Goal: Find specific page/section: Find specific page/section

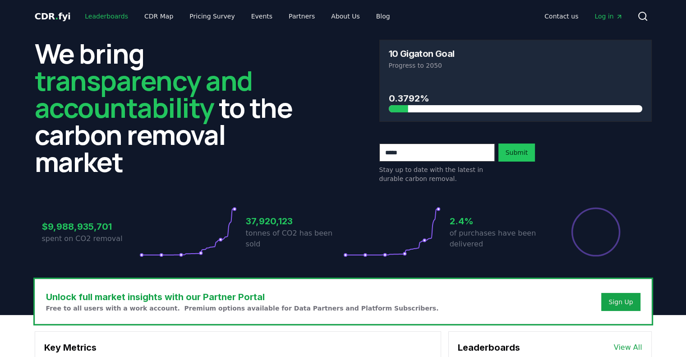
click at [106, 15] on link "Leaderboards" at bounding box center [107, 16] width 58 height 16
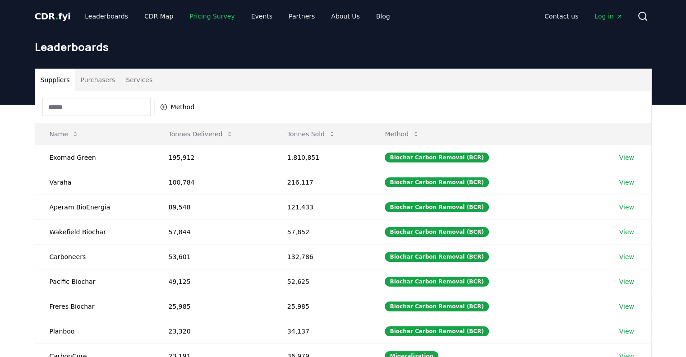
click at [193, 16] on link "Pricing Survey" at bounding box center [212, 16] width 60 height 16
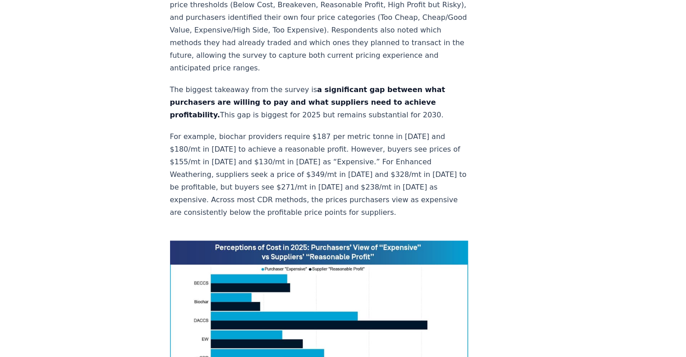
scroll to position [541, 0]
